Goal: Information Seeking & Learning: Check status

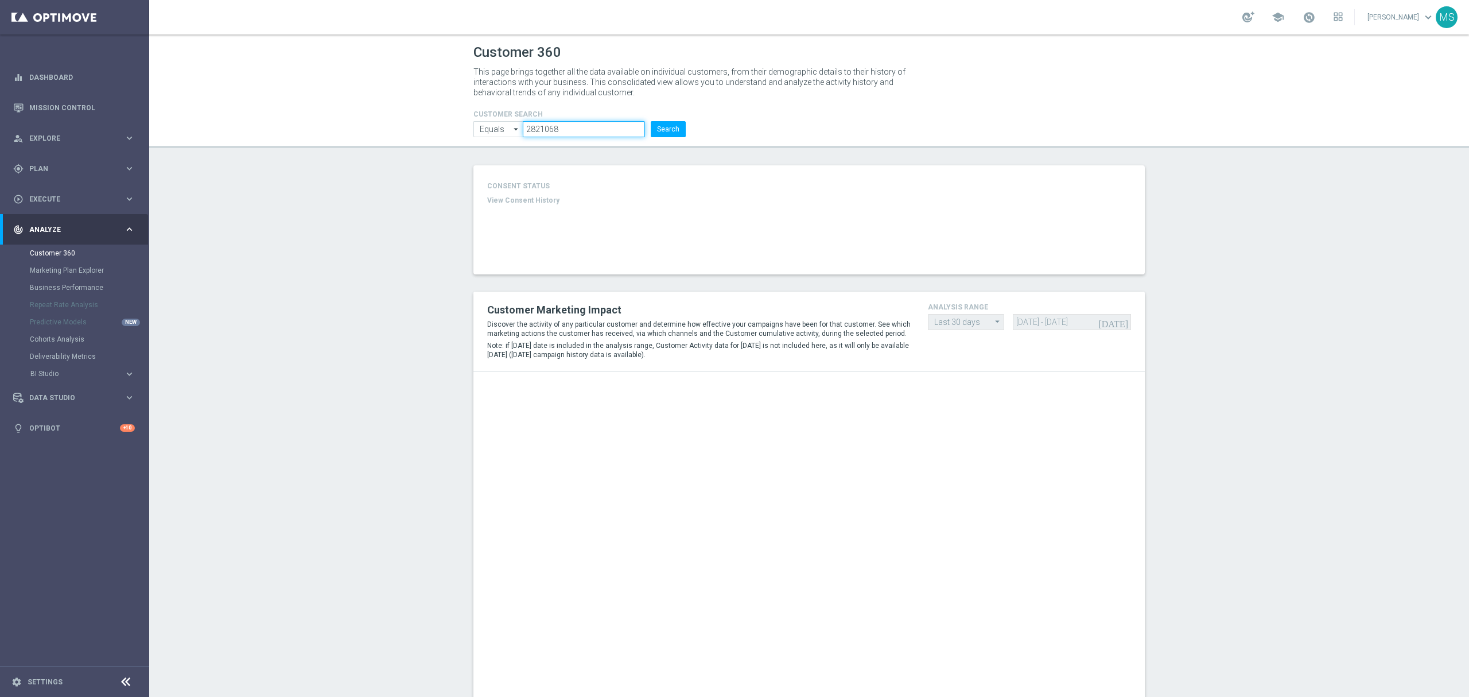
click at [600, 129] on input "2821068" at bounding box center [584, 129] width 122 height 16
paste input "3366753"
click at [669, 127] on button "Search" at bounding box center [668, 129] width 35 height 16
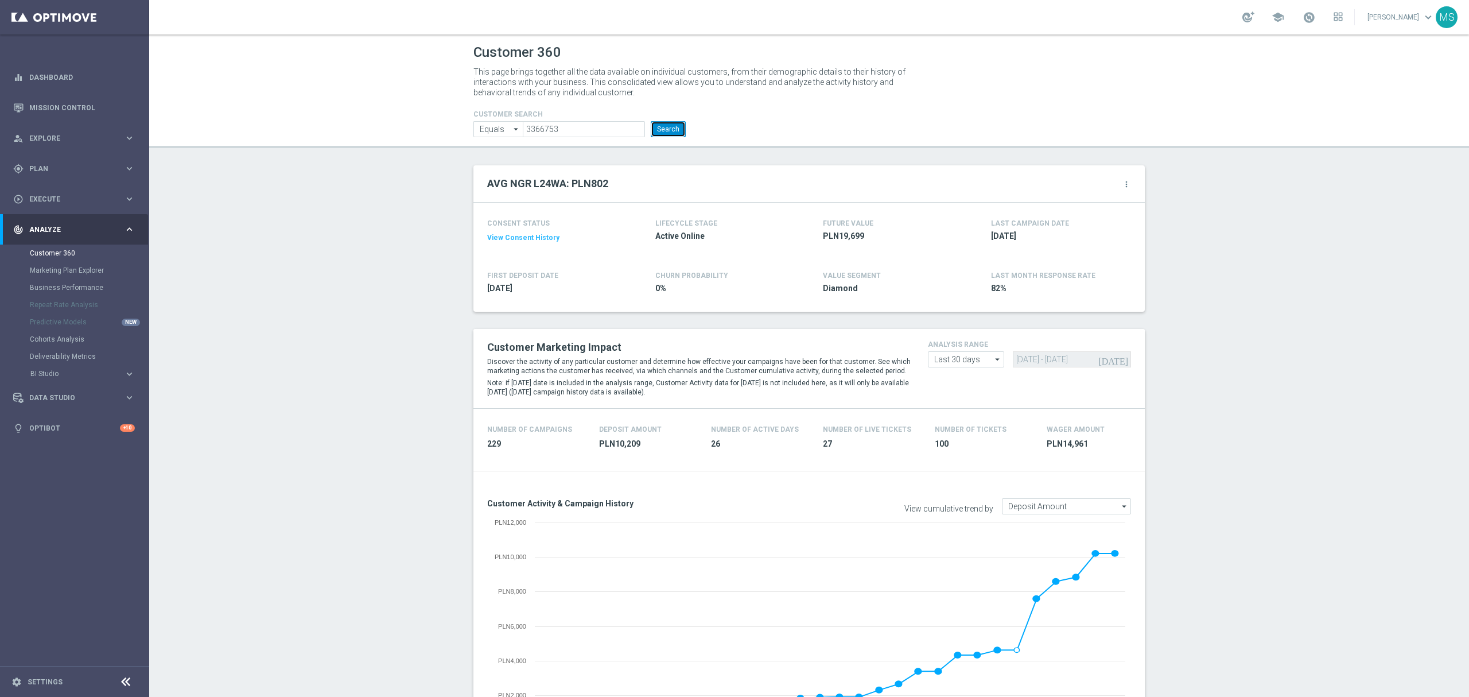
click at [670, 124] on button "Search" at bounding box center [668, 129] width 35 height 16
click at [591, 131] on input "3366753" at bounding box center [584, 129] width 122 height 16
paste input "1430692"
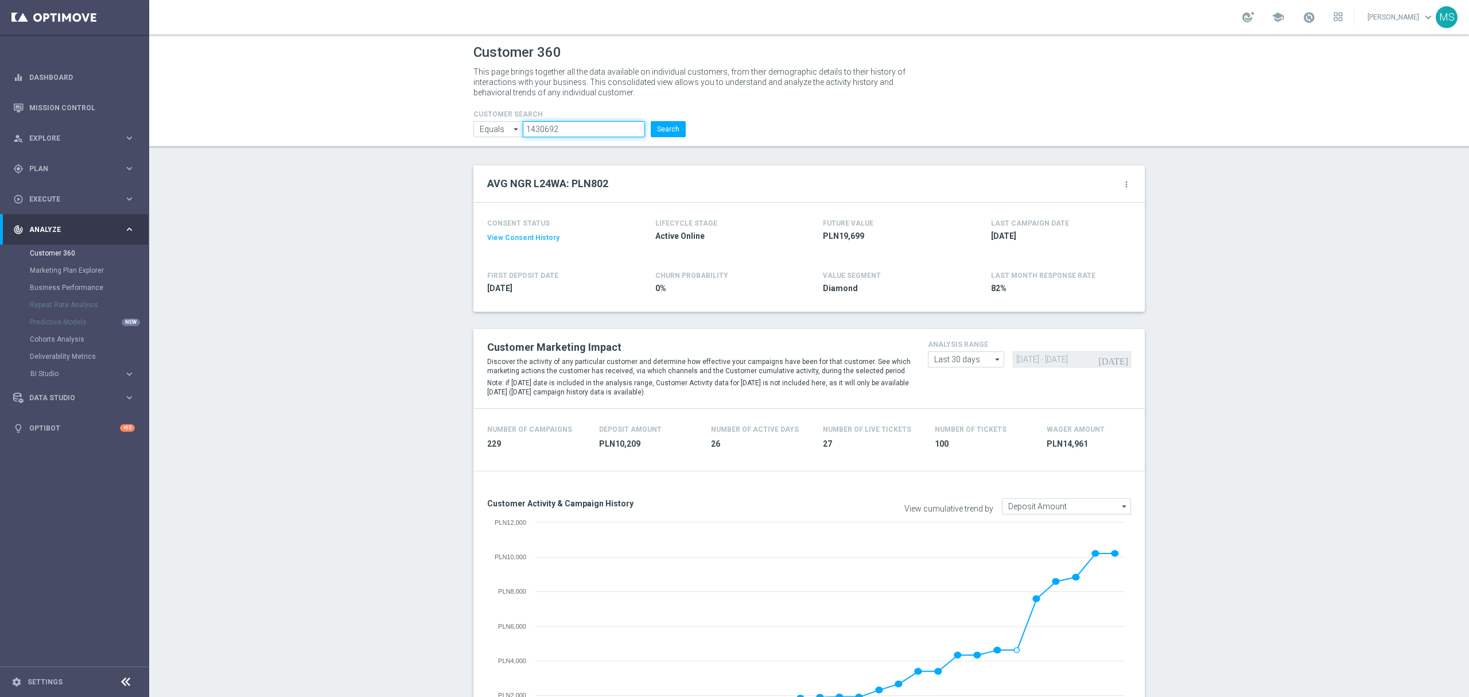
type input "1430692"
click at [473, 132] on input "Equals" at bounding box center [497, 129] width 49 height 16
click at [473, 161] on div "Equals" at bounding box center [497, 163] width 49 height 16
type input "Equals"
click at [670, 118] on form "CUSTOMER SEARCH Equals Equals arrow_drop_down Show Selected 0 of NaN Contains" at bounding box center [579, 123] width 212 height 27
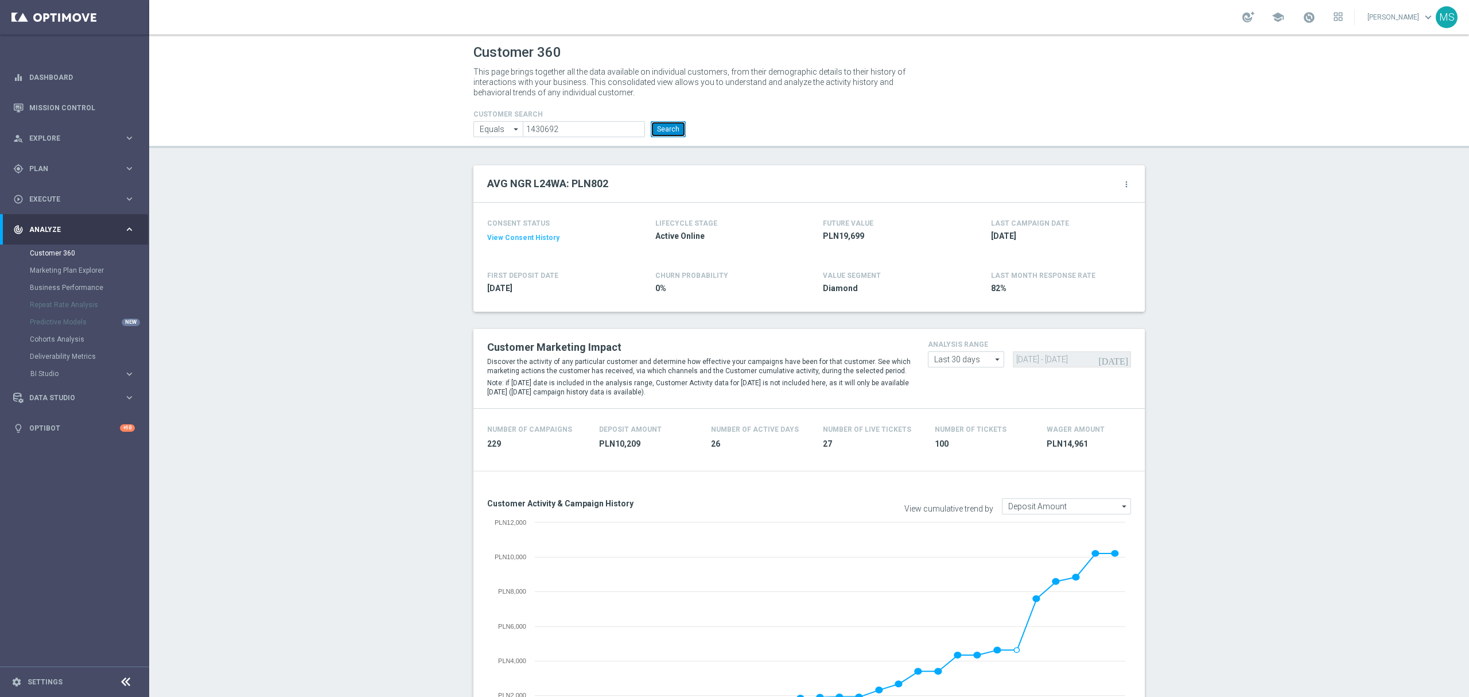
click at [669, 123] on button "Search" at bounding box center [668, 129] width 35 height 16
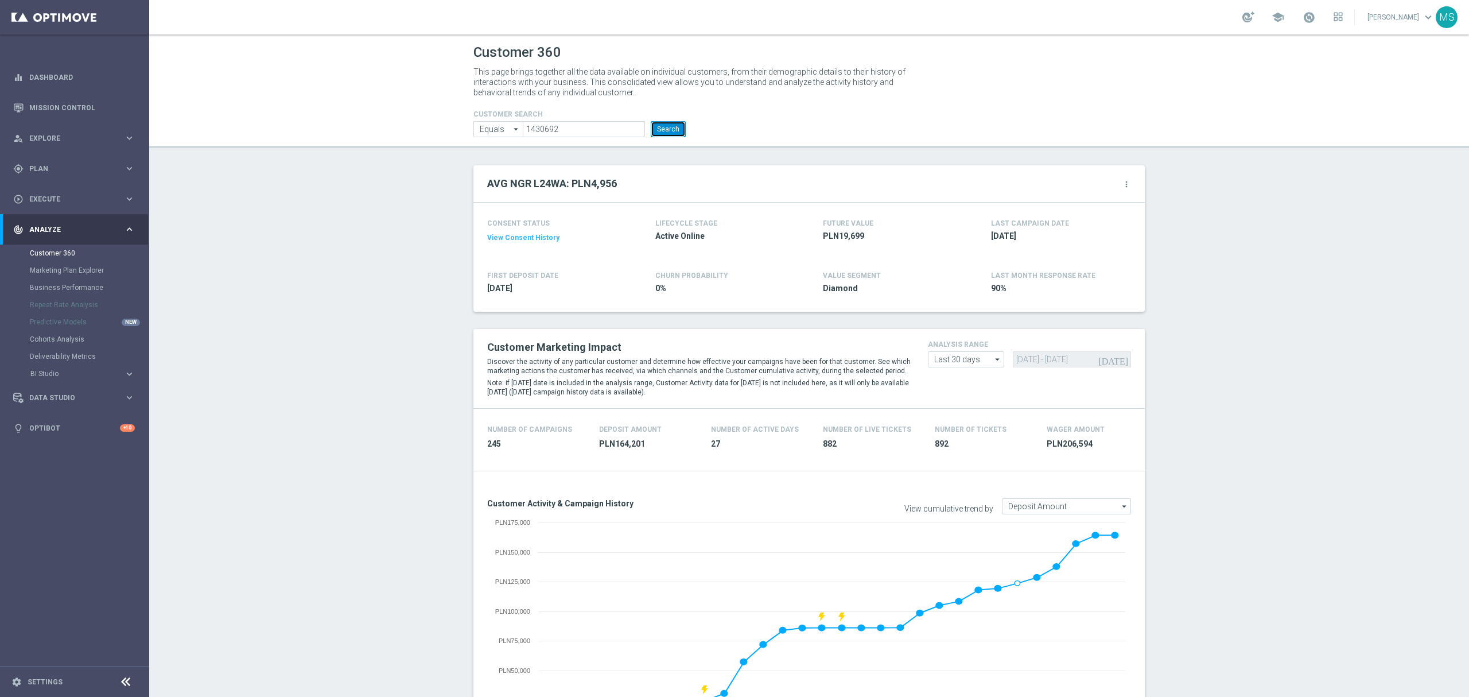
click at [653, 129] on button "Search" at bounding box center [668, 129] width 35 height 16
click at [658, 127] on button "Search" at bounding box center [668, 129] width 35 height 16
click at [663, 125] on button "Search" at bounding box center [668, 129] width 35 height 16
click at [670, 129] on button "Search" at bounding box center [668, 129] width 35 height 16
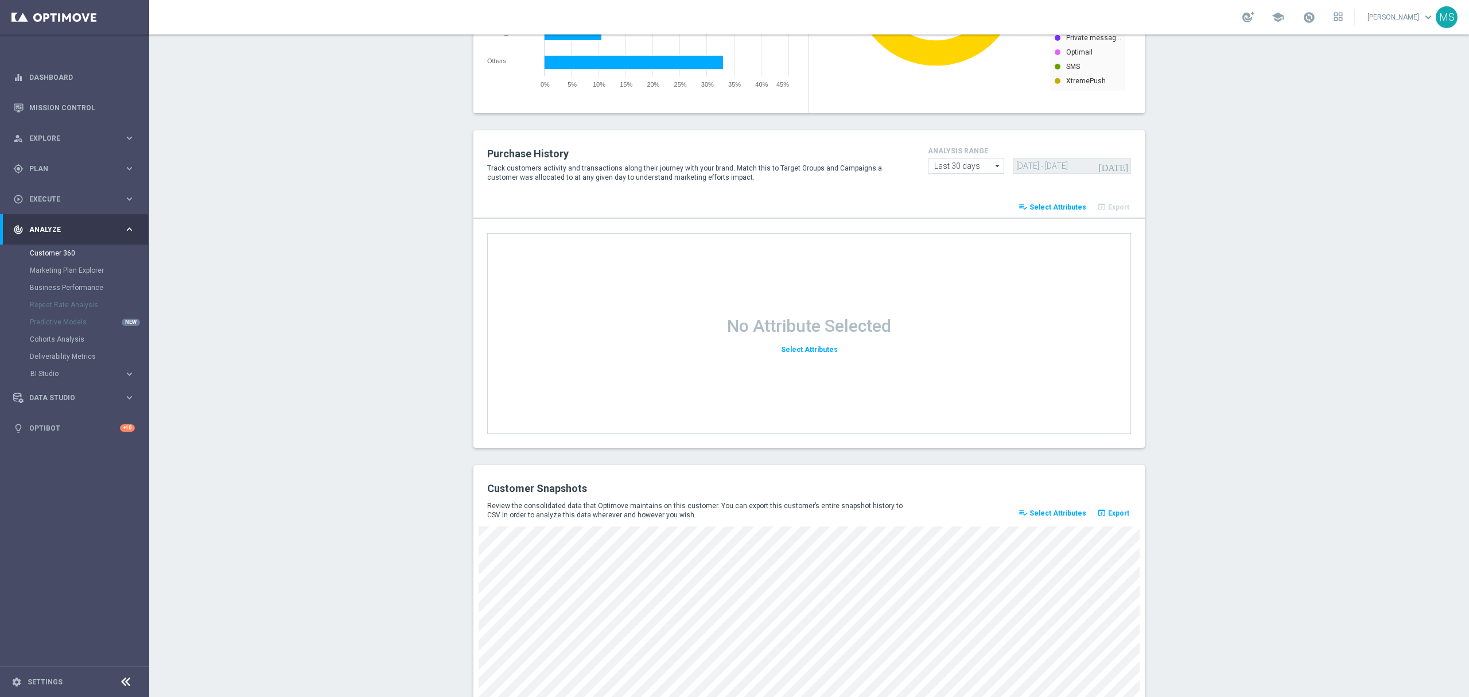
scroll to position [1297, 0]
